Goal: Task Accomplishment & Management: Manage account settings

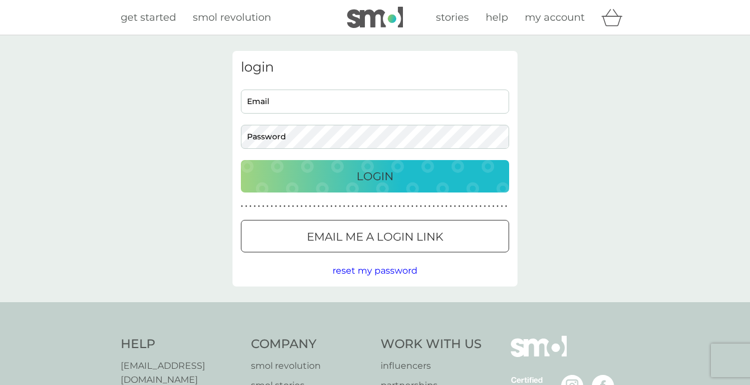
click at [288, 102] on input "Email" at bounding box center [375, 101] width 268 height 24
type input "[EMAIL_ADDRESS][DOMAIN_NAME]"
click at [315, 169] on div "Login" at bounding box center [375, 176] width 246 height 18
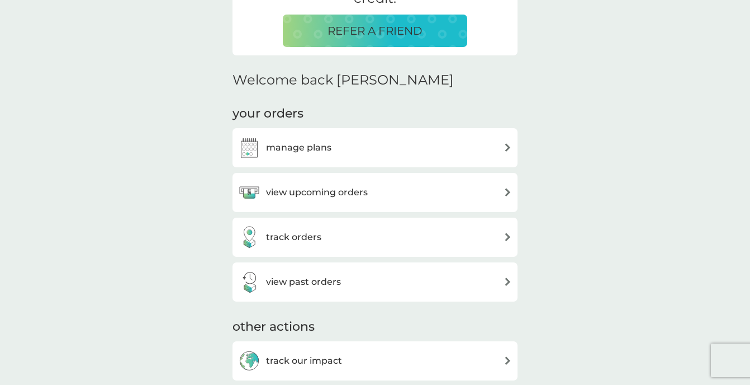
scroll to position [263, 0]
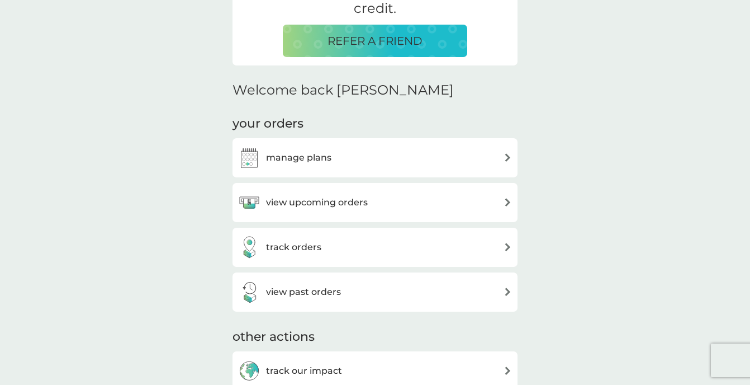
click at [391, 153] on div "manage plans" at bounding box center [375, 157] width 274 height 22
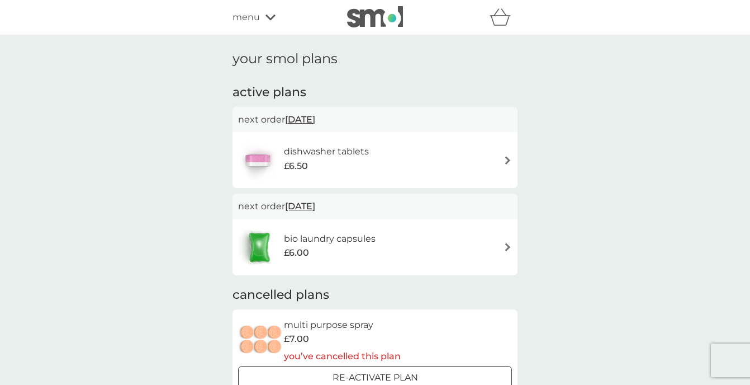
click at [381, 151] on div "dishwasher tablets £6.50" at bounding box center [375, 159] width 274 height 39
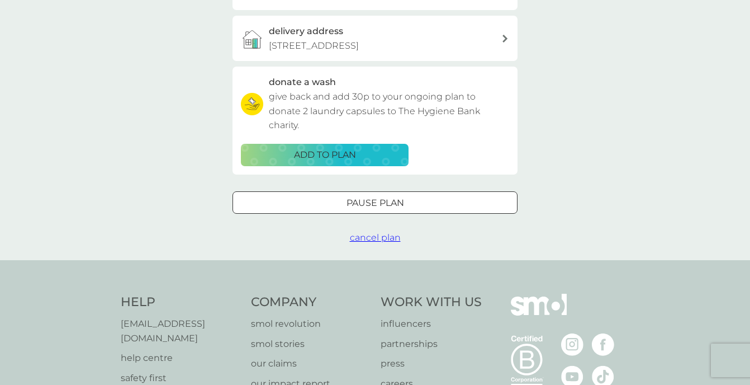
scroll to position [315, 0]
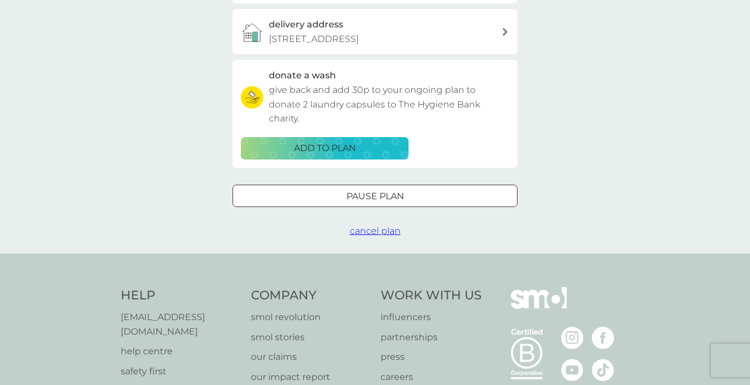
click at [351, 192] on p "Pause plan" at bounding box center [376, 196] width 58 height 15
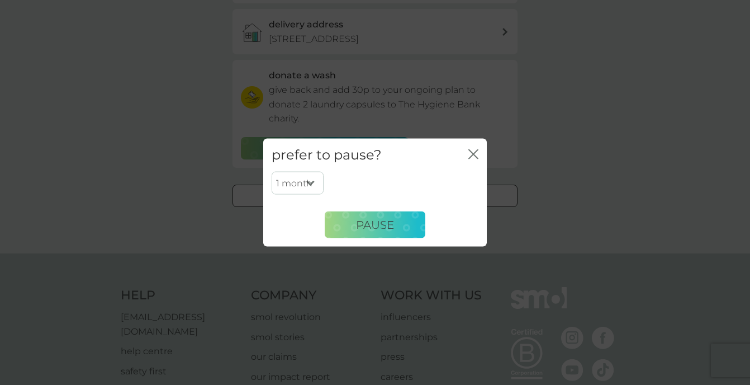
click at [310, 177] on select "1 month 2 months 3 months 4 months 5 months 6 months" at bounding box center [298, 182] width 52 height 23
select select "2"
click at [272, 171] on select "1 month 2 months 3 months 4 months 5 months 6 months" at bounding box center [298, 182] width 52 height 23
click at [361, 224] on span "Pause" at bounding box center [375, 223] width 38 height 13
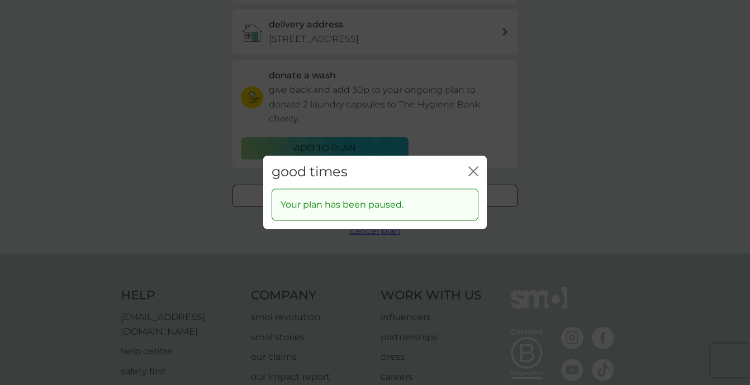
click at [480, 172] on div "good times close" at bounding box center [375, 171] width 224 height 33
click at [477, 172] on icon "close" at bounding box center [473, 171] width 10 height 10
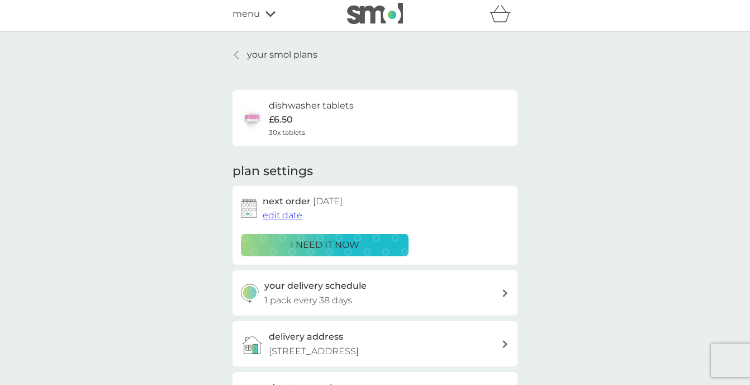
scroll to position [1, 0]
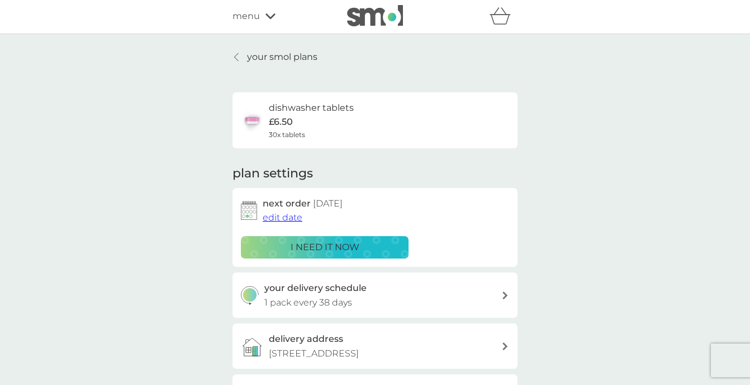
click at [237, 47] on div "your smol plans dishwasher tablets £6.50 30x tablets plan settings next order 2…" at bounding box center [375, 300] width 750 height 533
click at [238, 48] on div "your smol plans dishwasher tablets £6.50 30x tablets plan settings next order 2…" at bounding box center [375, 300] width 750 height 533
click at [238, 51] on link "your smol plans" at bounding box center [275, 57] width 85 height 15
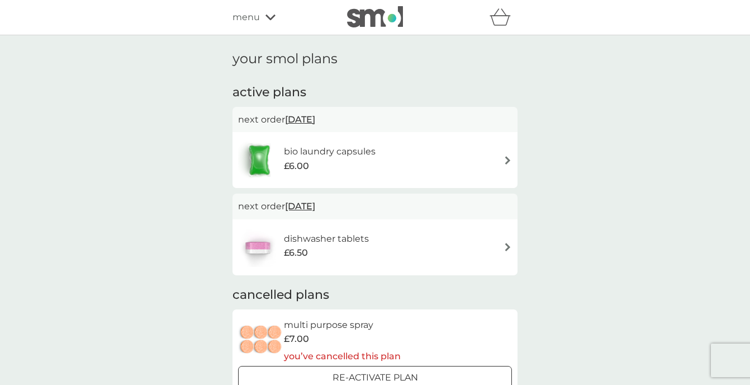
click at [332, 155] on h6 "bio laundry capsules" at bounding box center [330, 151] width 92 height 15
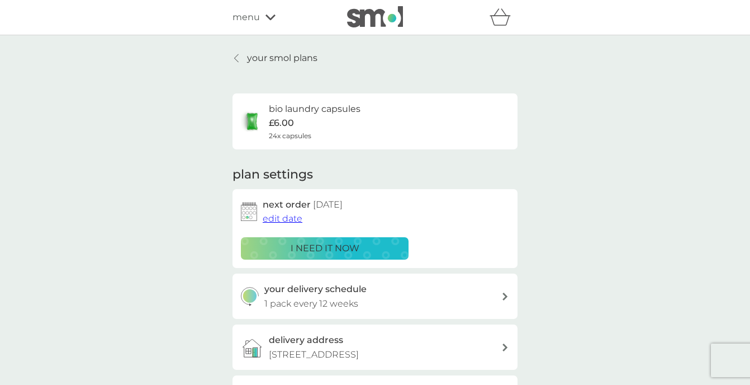
click at [238, 55] on icon at bounding box center [237, 58] width 4 height 8
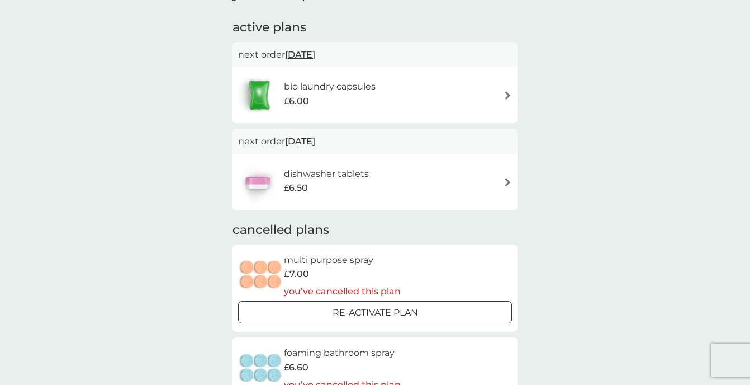
scroll to position [86, 0]
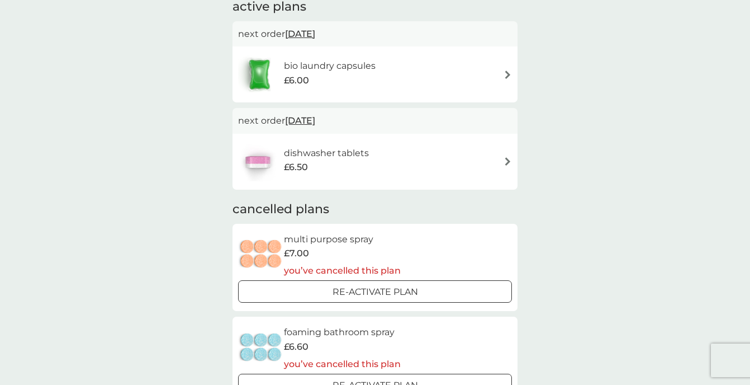
click at [330, 83] on div "£6.00" at bounding box center [330, 80] width 92 height 15
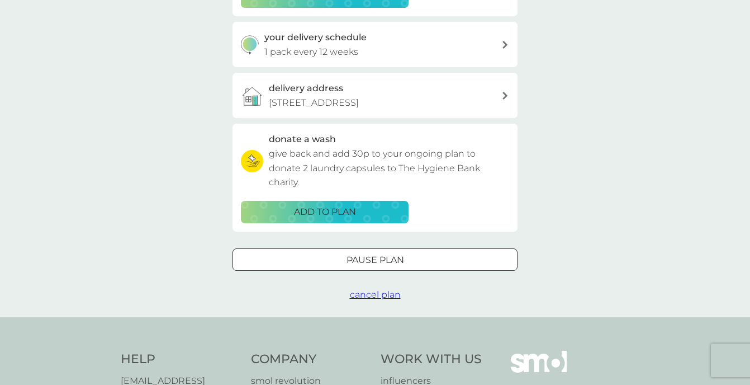
scroll to position [281, 0]
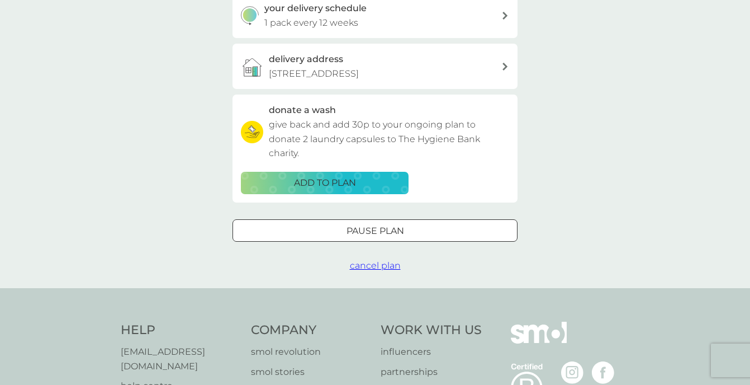
click at [339, 231] on div "Pause plan" at bounding box center [375, 231] width 284 height 15
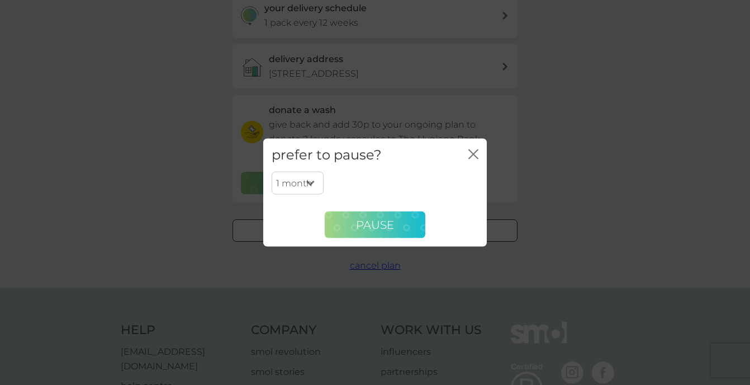
click at [341, 223] on button "Pause" at bounding box center [375, 224] width 101 height 27
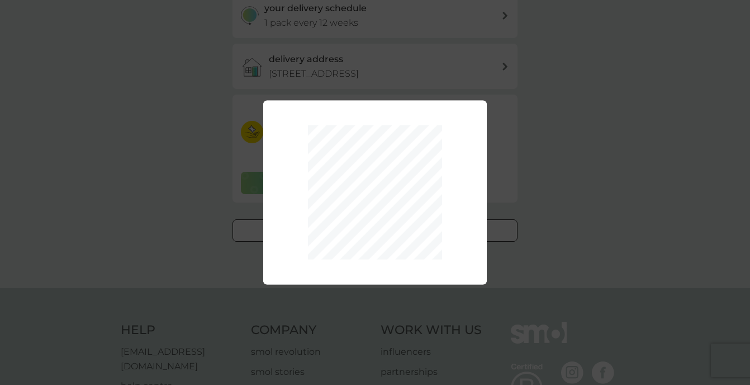
click at [186, 165] on div "1 month 2 months 3 months 4 months 5 months 6 months Pause" at bounding box center [375, 192] width 750 height 385
click at [601, 177] on div "1 month 2 months 3 months 4 months 5 months 6 months Pause" at bounding box center [375, 192] width 750 height 385
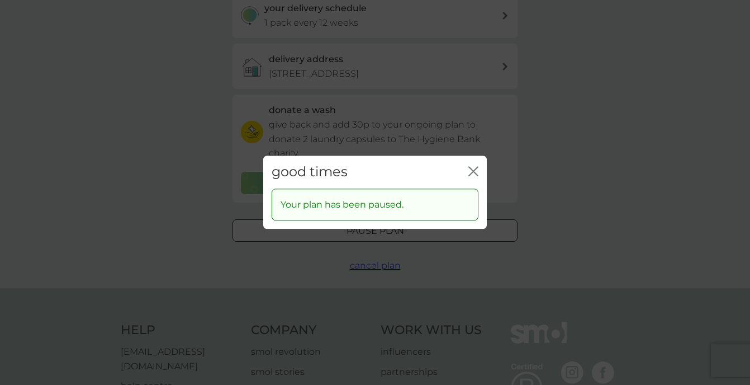
click at [469, 166] on icon "close" at bounding box center [473, 171] width 10 height 10
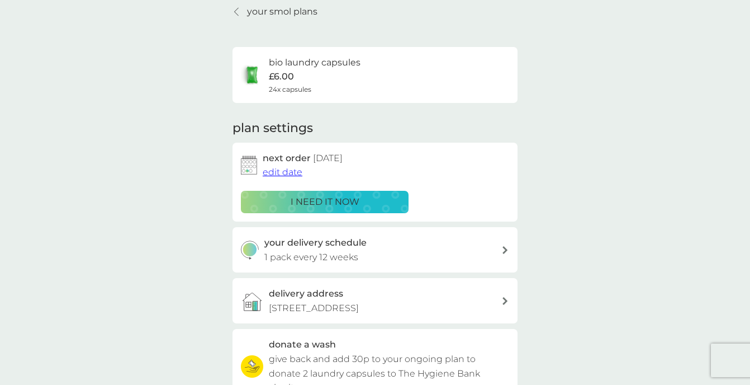
scroll to position [0, 0]
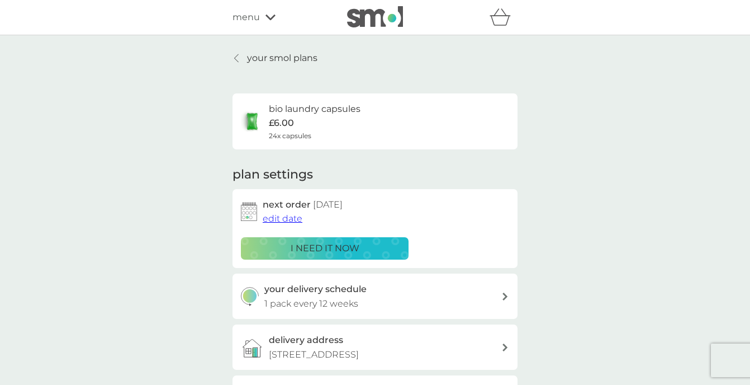
click at [236, 51] on link "your smol plans" at bounding box center [275, 58] width 85 height 15
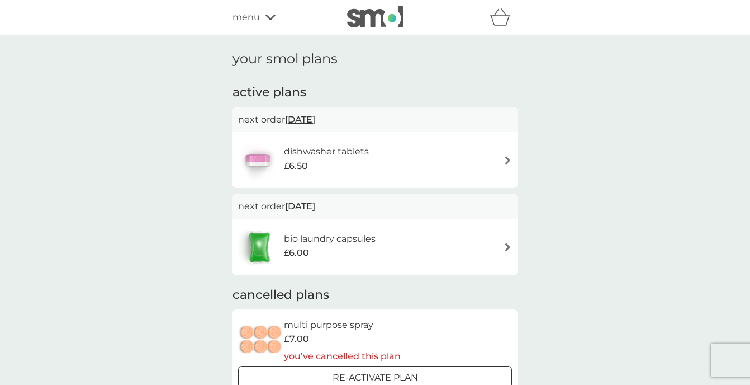
click at [287, 148] on h6 "dishwasher tablets" at bounding box center [326, 151] width 85 height 15
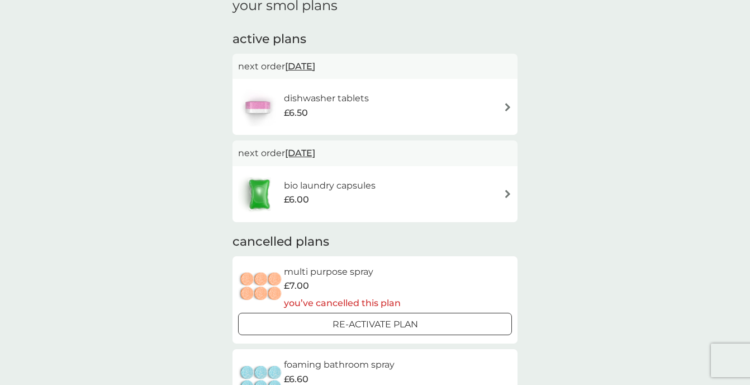
scroll to position [58, 0]
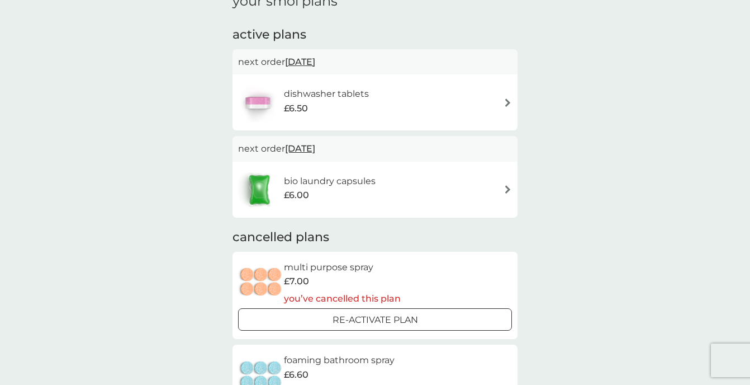
click at [331, 178] on h6 "bio laundry capsules" at bounding box center [330, 181] width 92 height 15
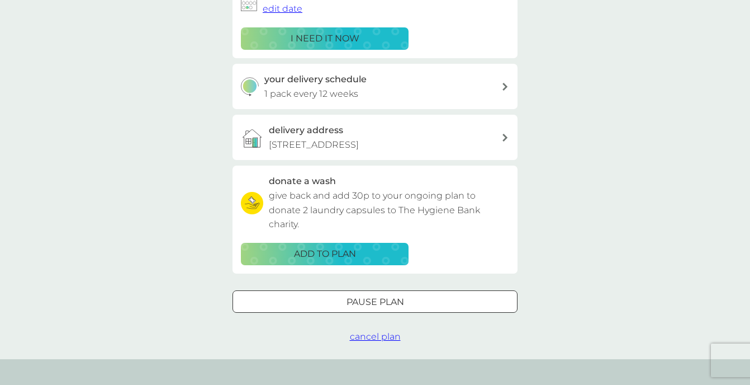
scroll to position [213, 0]
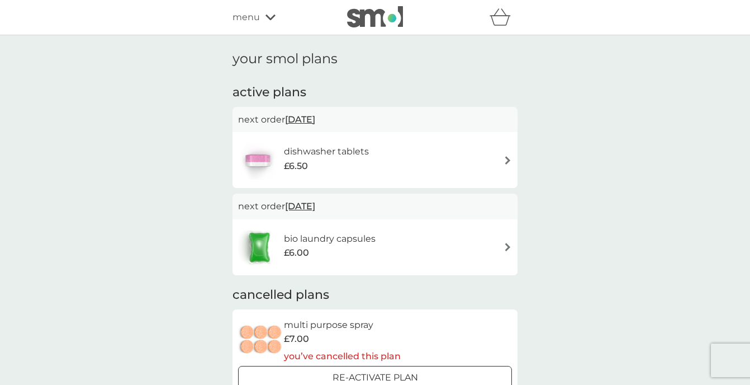
click at [264, 22] on div "menu" at bounding box center [280, 17] width 95 height 15
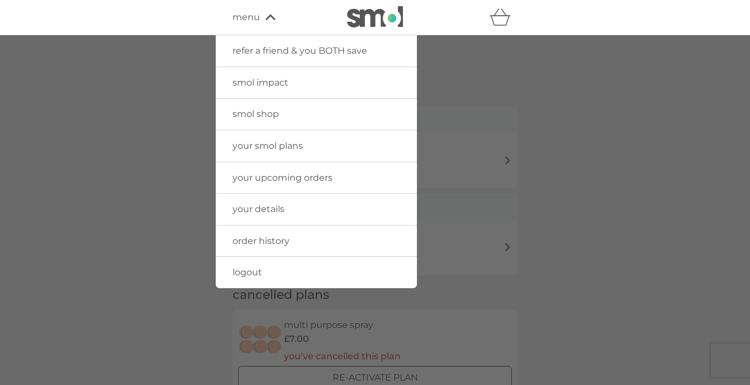
click at [266, 113] on span "smol shop" at bounding box center [256, 113] width 46 height 11
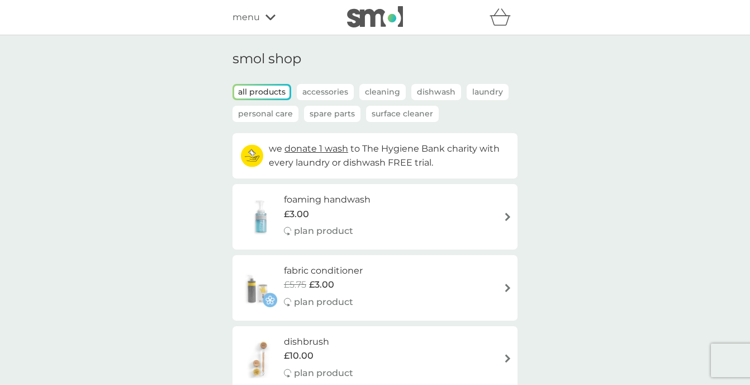
click at [391, 87] on p "Cleaning" at bounding box center [382, 92] width 46 height 16
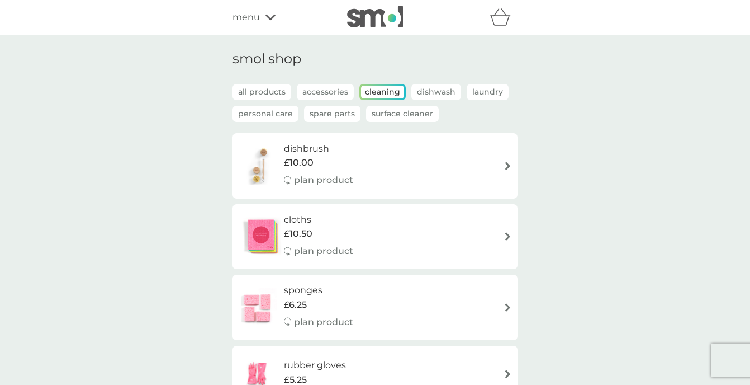
click at [264, 12] on div "menu" at bounding box center [280, 17] width 95 height 15
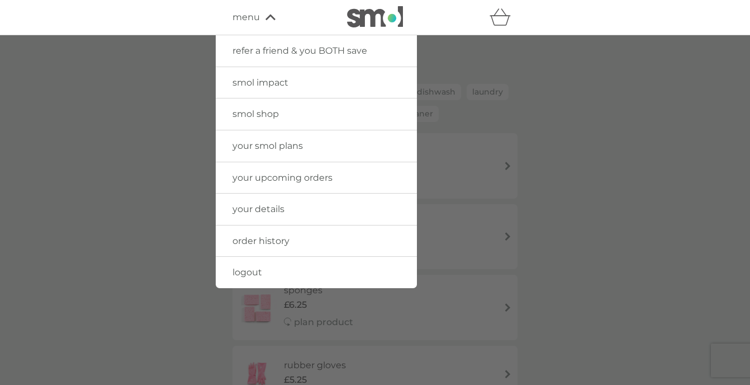
click at [529, 126] on div at bounding box center [375, 227] width 750 height 385
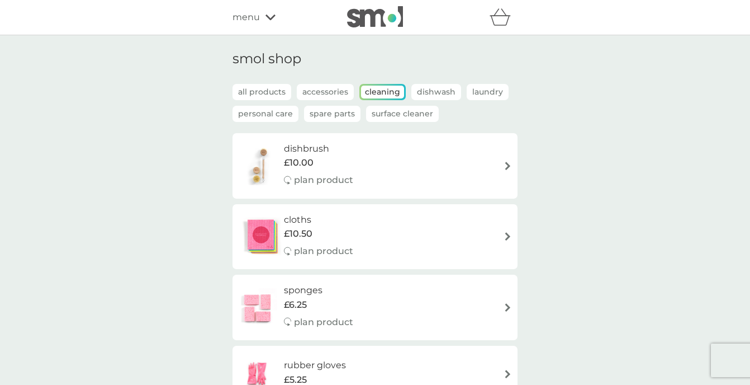
click at [420, 110] on p "Surface Cleaner" at bounding box center [402, 114] width 73 height 16
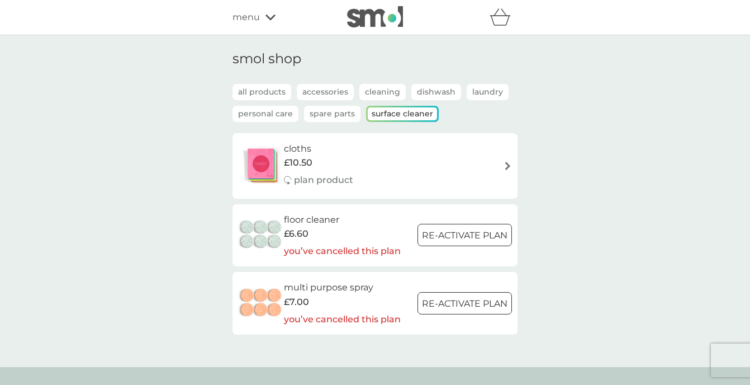
click at [338, 115] on p "Spare Parts" at bounding box center [332, 114] width 56 height 16
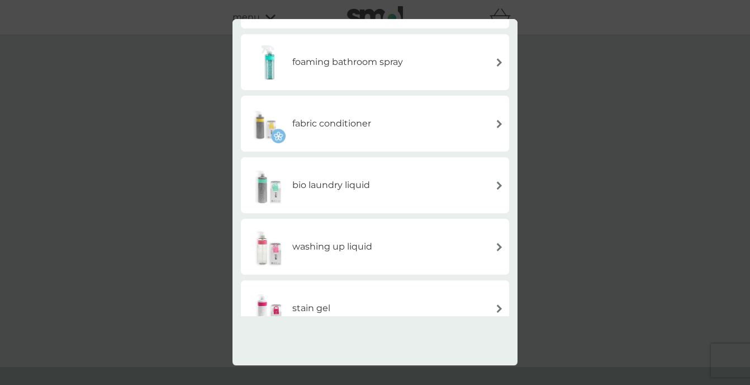
scroll to position [325, 0]
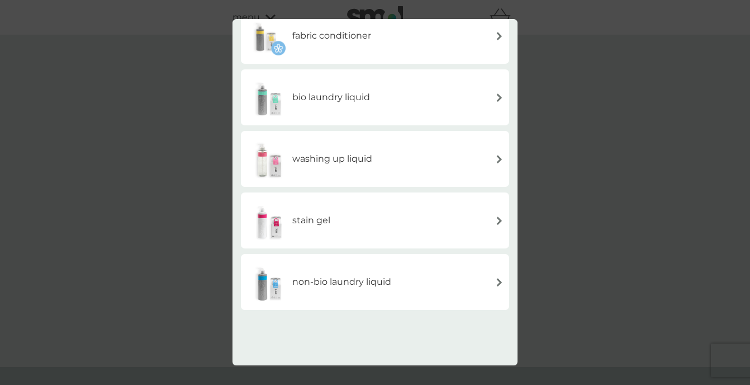
click at [186, 151] on div "back spare parts foaming handwash multi purpose spray floor cleaner foaming bat…" at bounding box center [375, 192] width 750 height 385
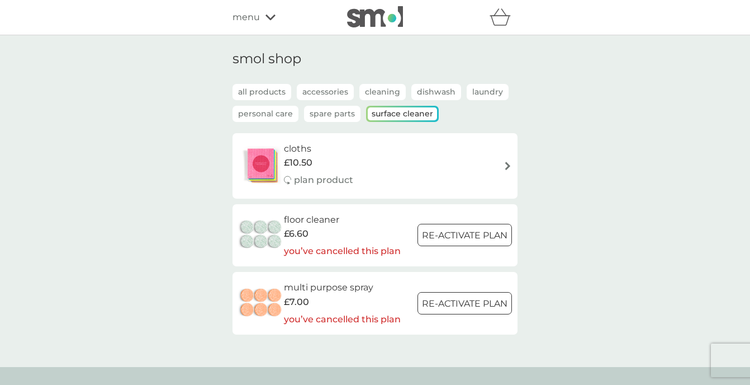
click at [271, 91] on p "all products" at bounding box center [262, 92] width 59 height 16
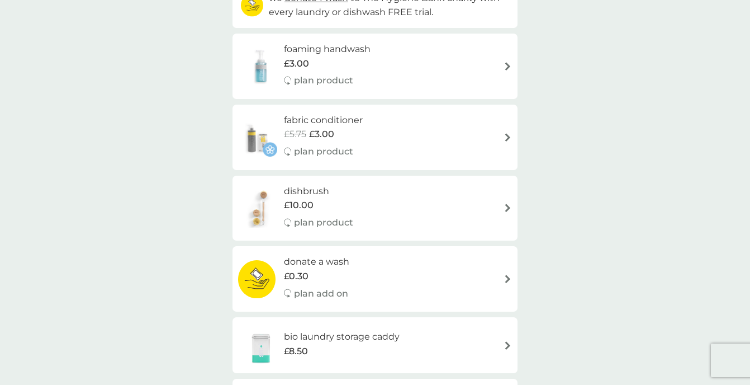
scroll to position [0, 0]
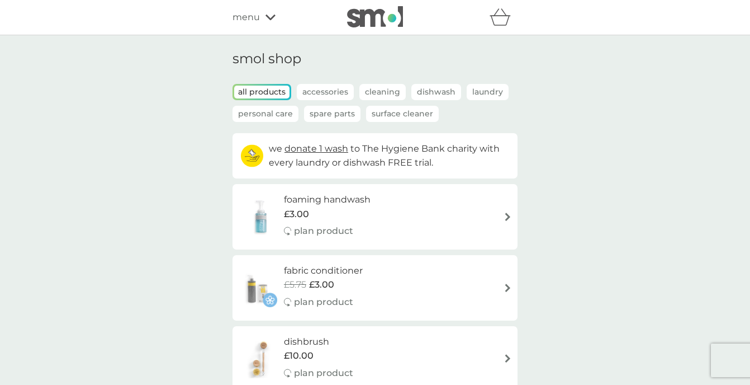
click at [257, 21] on span "menu" at bounding box center [246, 17] width 27 height 15
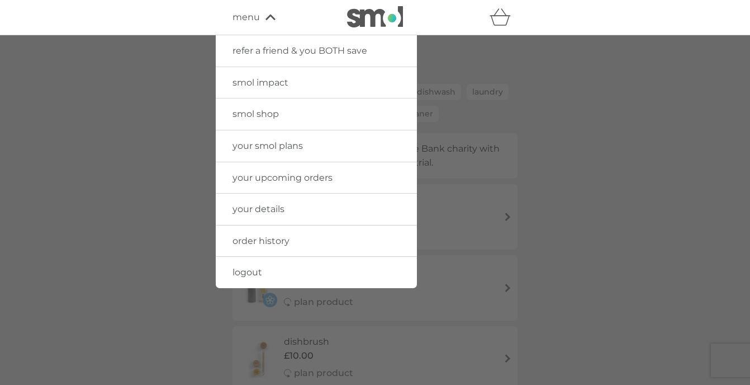
click at [272, 211] on span "your details" at bounding box center [259, 208] width 52 height 11
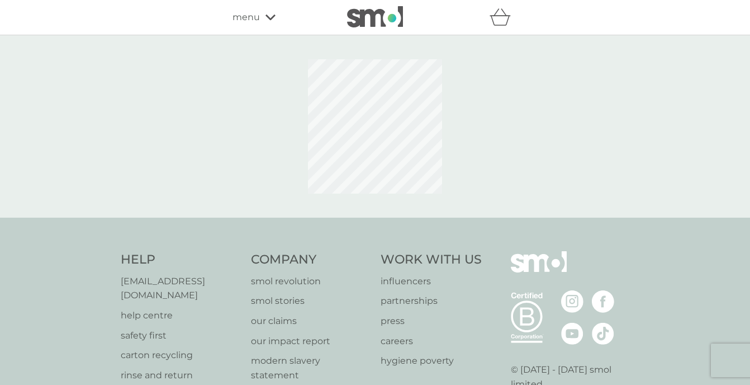
click at [251, 20] on span "menu" at bounding box center [246, 17] width 27 height 15
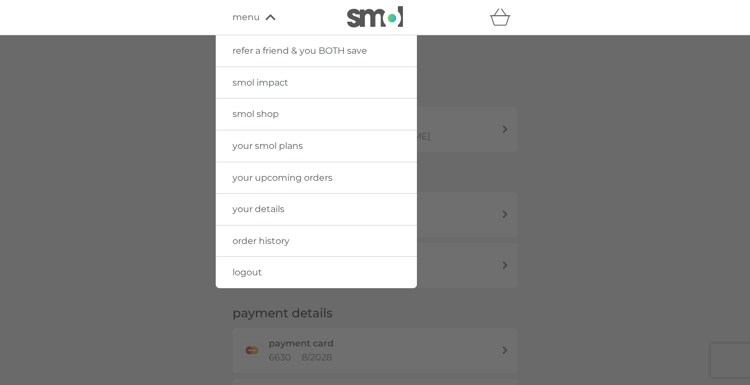
click at [277, 172] on span "your upcoming orders" at bounding box center [283, 177] width 100 height 11
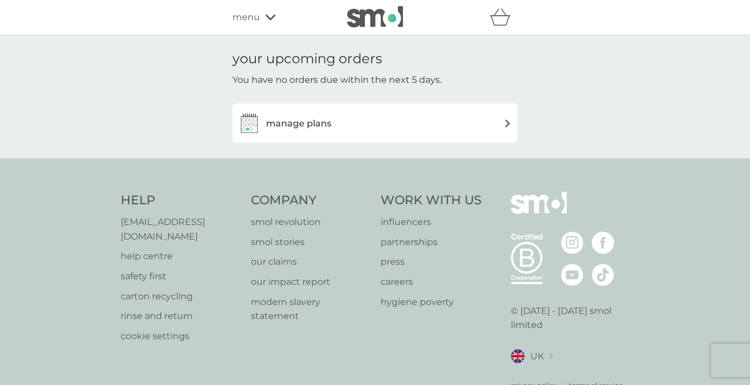
click at [316, 106] on div "manage plans" at bounding box center [375, 122] width 285 height 39
click at [314, 127] on h3 "manage plans" at bounding box center [298, 123] width 65 height 15
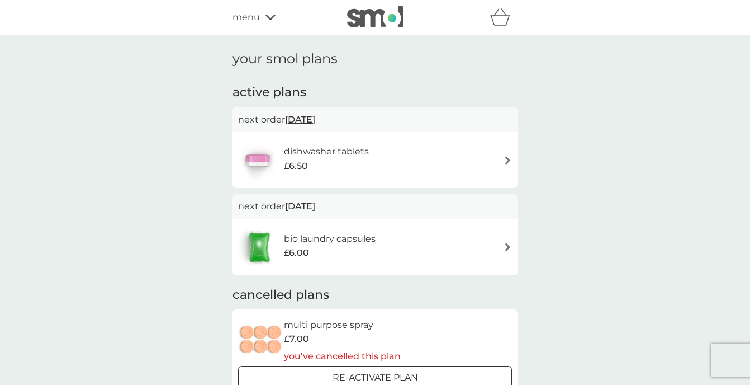
click at [429, 165] on div "dishwasher tablets £6.50" at bounding box center [375, 159] width 274 height 39
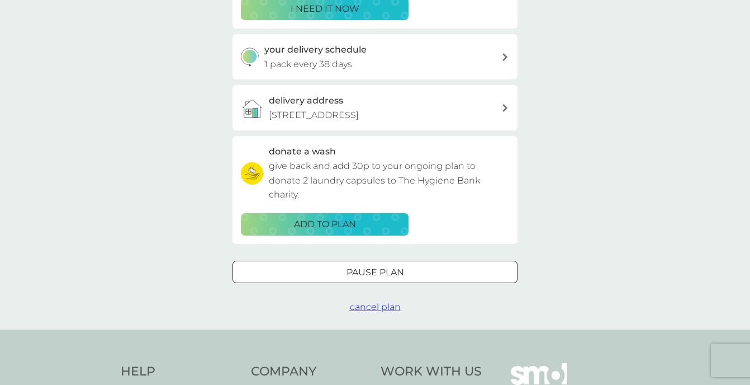
scroll to position [265, 0]
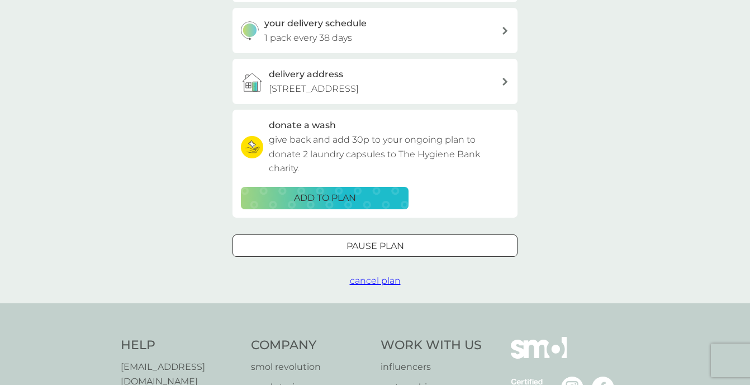
click at [366, 276] on span "cancel plan" at bounding box center [375, 280] width 51 height 11
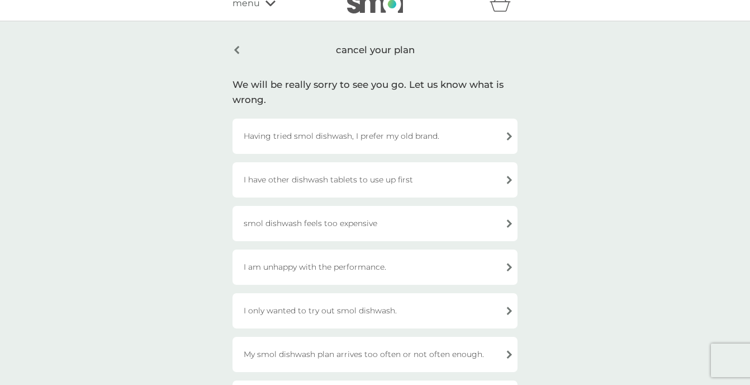
scroll to position [30, 0]
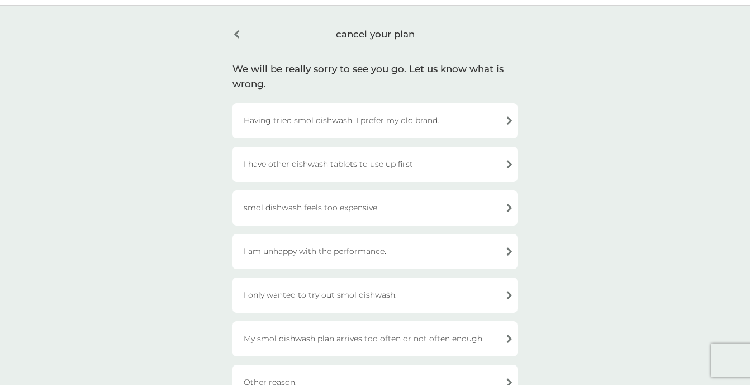
click at [339, 203] on div "smol dishwash feels too expensive" at bounding box center [375, 207] width 285 height 35
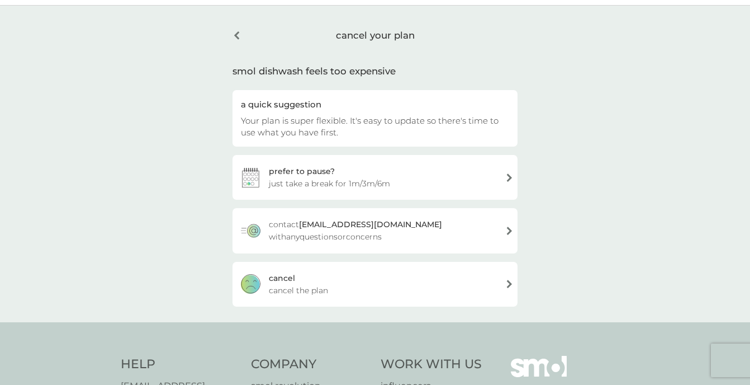
click at [344, 283] on div "cancel cancel the plan" at bounding box center [375, 284] width 285 height 45
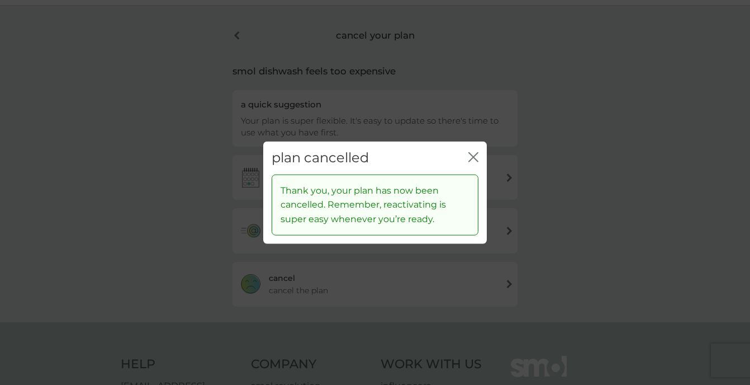
click at [238, 33] on div "plan cancelled close Thank you, your plan has now been cancelled. Remember, rea…" at bounding box center [375, 192] width 750 height 385
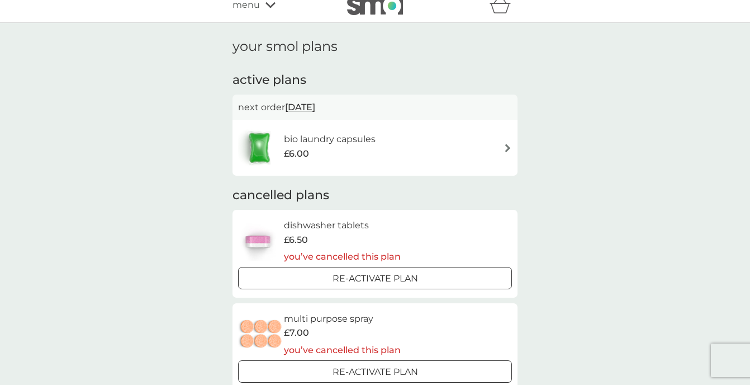
scroll to position [13, 0]
click at [438, 136] on div "bio laundry capsules £6.00" at bounding box center [375, 146] width 274 height 39
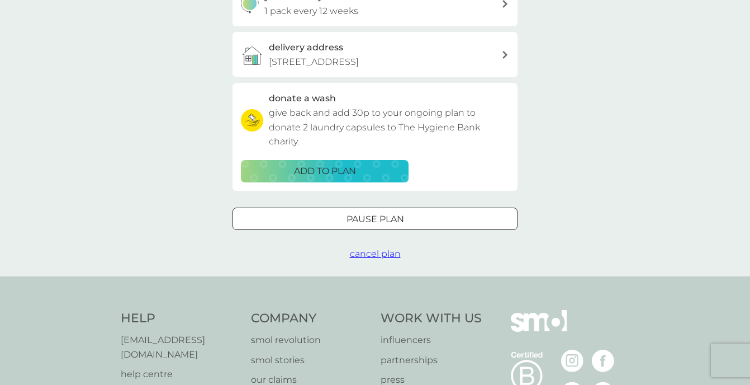
scroll to position [297, 0]
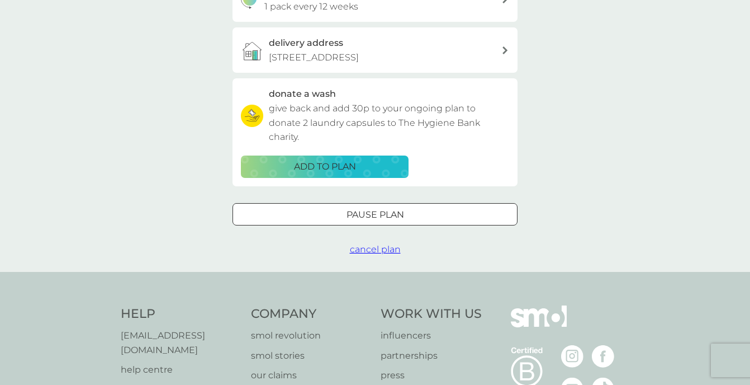
click at [373, 245] on span "cancel plan" at bounding box center [375, 249] width 51 height 11
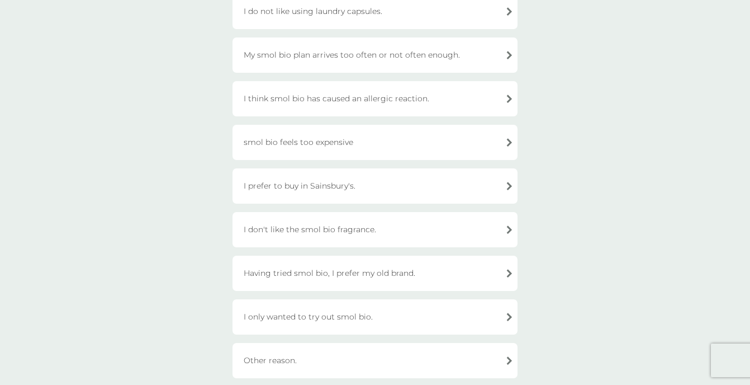
scroll to position [204, 0]
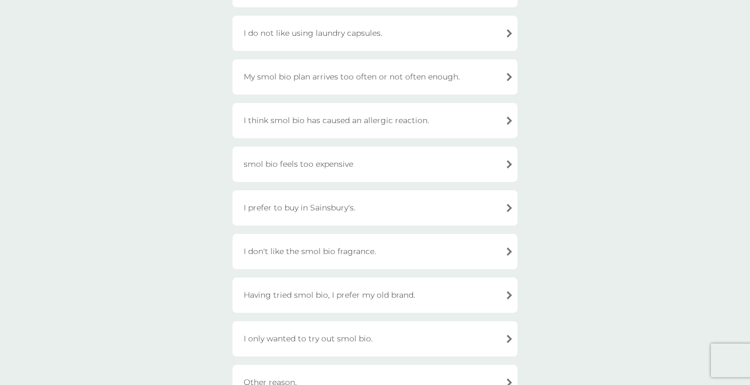
click at [341, 164] on div "smol bio feels too expensive" at bounding box center [375, 163] width 285 height 35
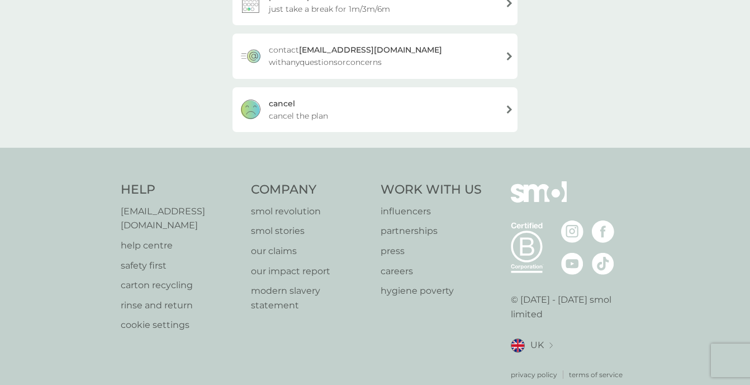
scroll to position [0, 0]
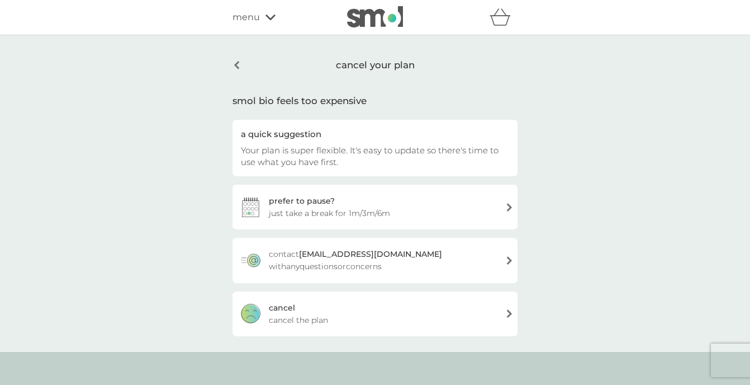
click at [236, 59] on div "cancel your plan" at bounding box center [375, 65] width 285 height 29
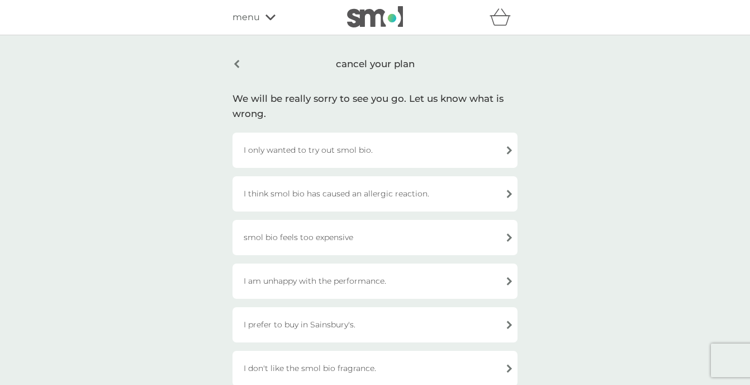
click at [233, 63] on div "cancel your plan" at bounding box center [375, 64] width 285 height 26
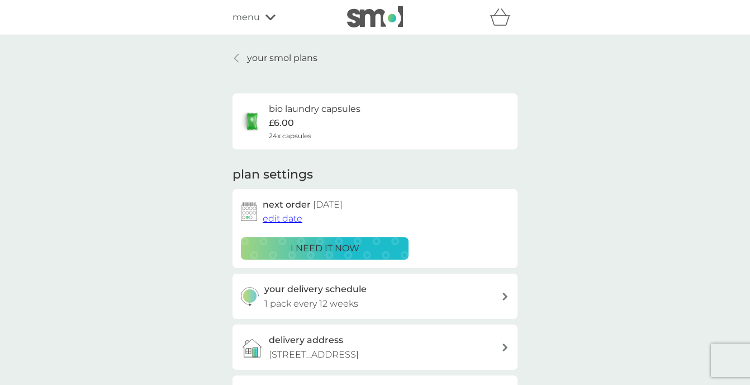
click at [286, 102] on h6 "bio laundry capsules" at bounding box center [315, 109] width 92 height 15
click at [286, 122] on p "£6.00" at bounding box center [281, 123] width 25 height 15
click at [252, 55] on p "your smol plans" at bounding box center [282, 58] width 70 height 15
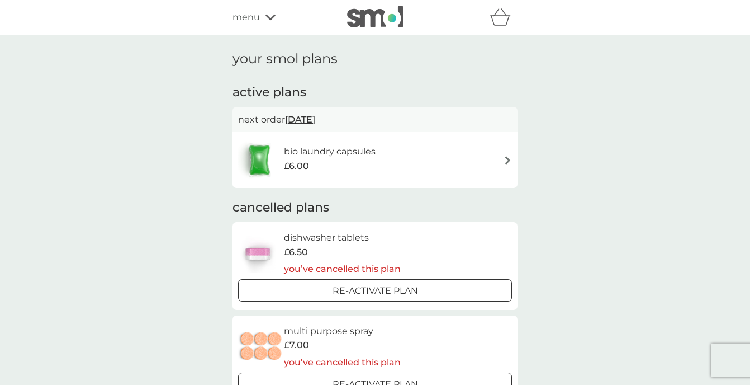
click at [297, 146] on h6 "bio laundry capsules" at bounding box center [330, 151] width 92 height 15
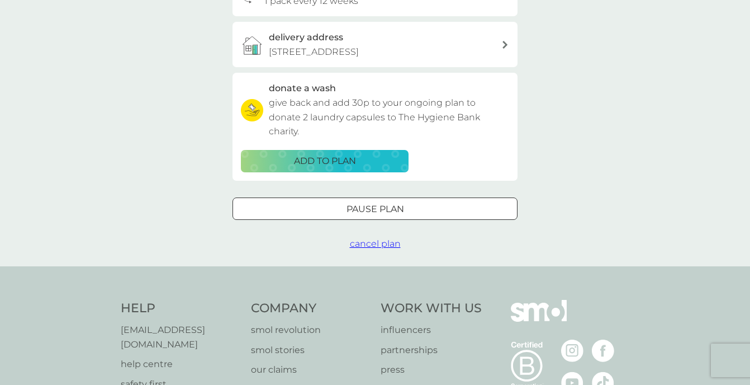
scroll to position [420, 0]
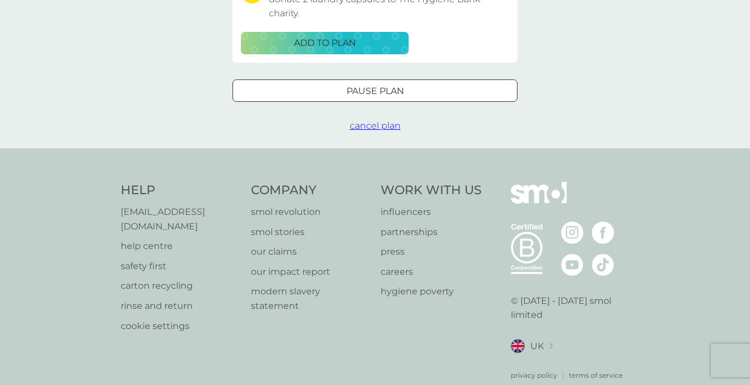
click at [368, 126] on span "cancel plan" at bounding box center [375, 125] width 51 height 11
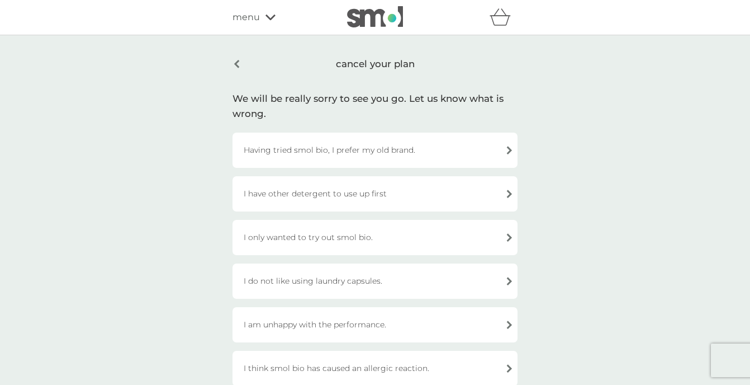
scroll to position [155, 0]
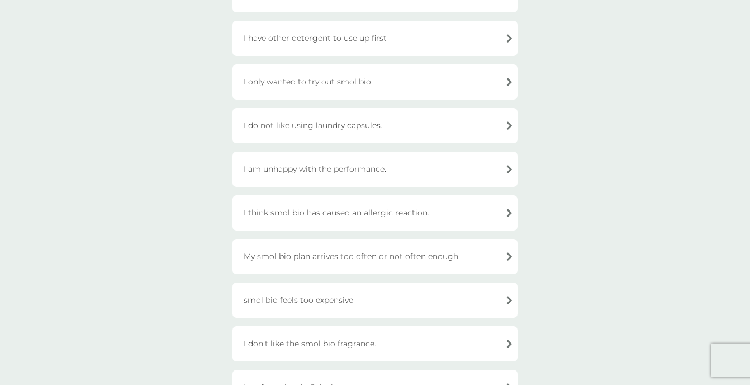
click at [324, 298] on div "smol bio feels too expensive" at bounding box center [375, 299] width 285 height 35
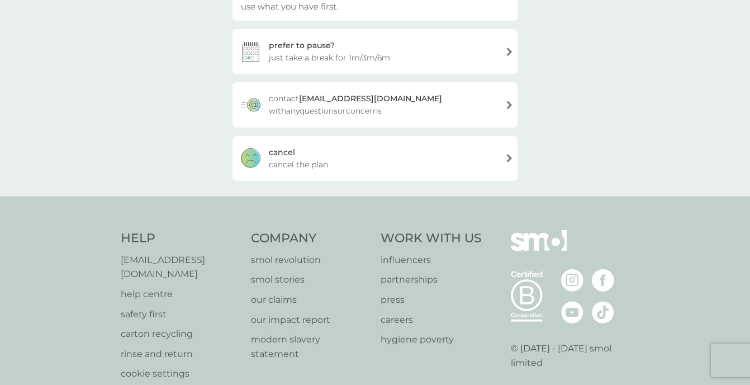
click at [309, 164] on span "cancel the plan" at bounding box center [298, 164] width 59 height 12
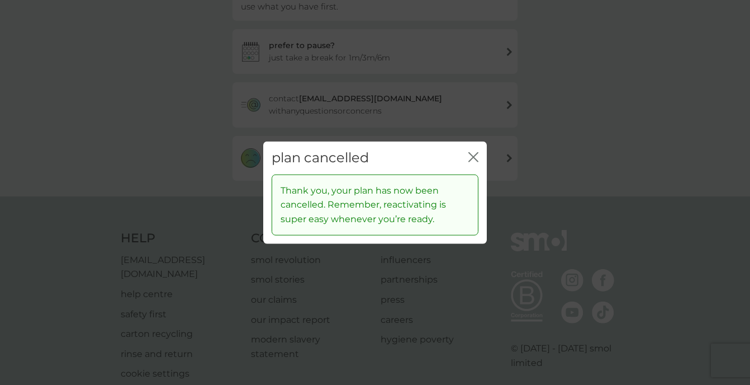
click at [475, 158] on icon "close" at bounding box center [473, 157] width 10 height 10
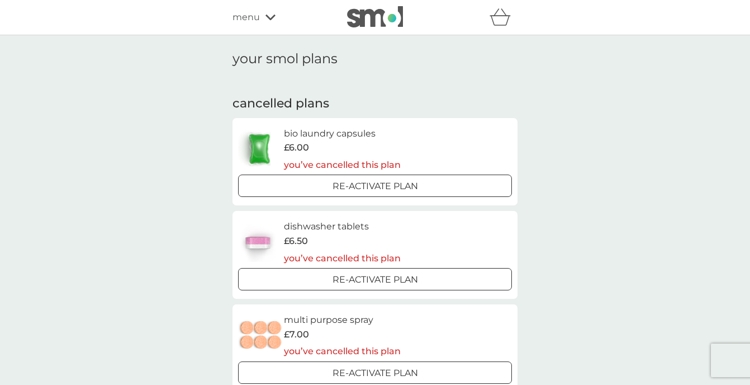
click at [548, 144] on div "your smol plans cancelled plans bio laundry capsules £6.00 you’ve cancelled thi…" at bounding box center [375, 361] width 750 height 652
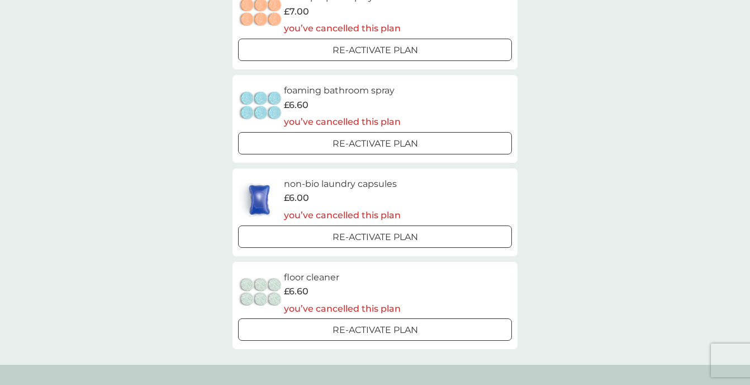
scroll to position [106, 0]
